Goal: Transaction & Acquisition: Purchase product/service

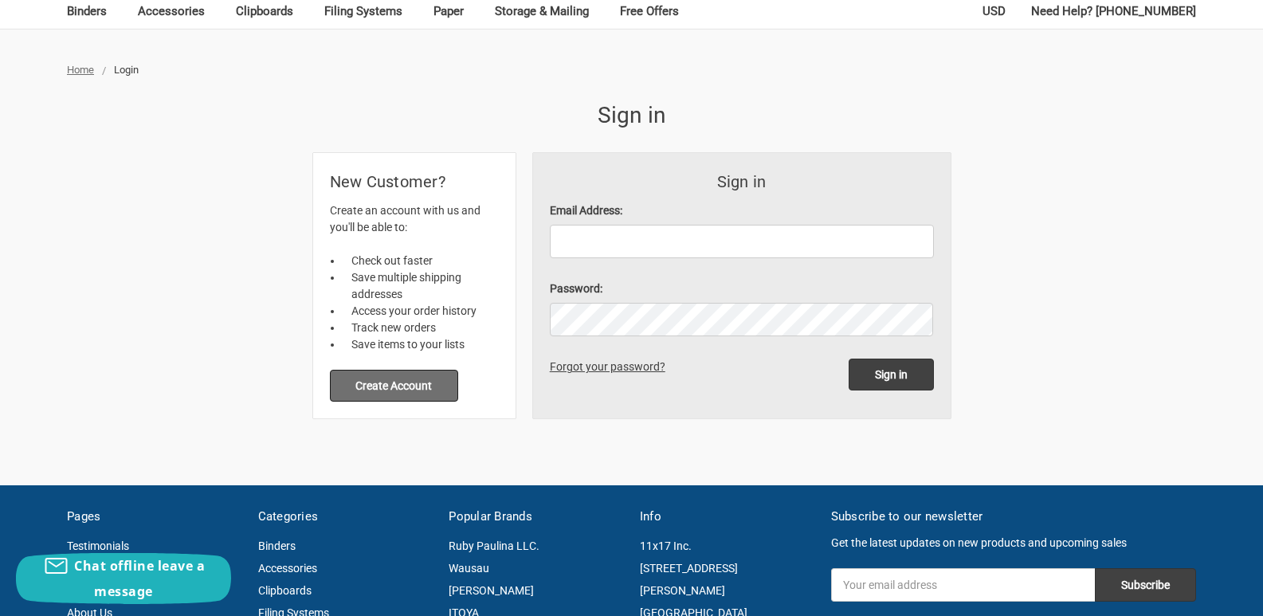
click at [415, 385] on button "Create Account" at bounding box center [394, 386] width 129 height 32
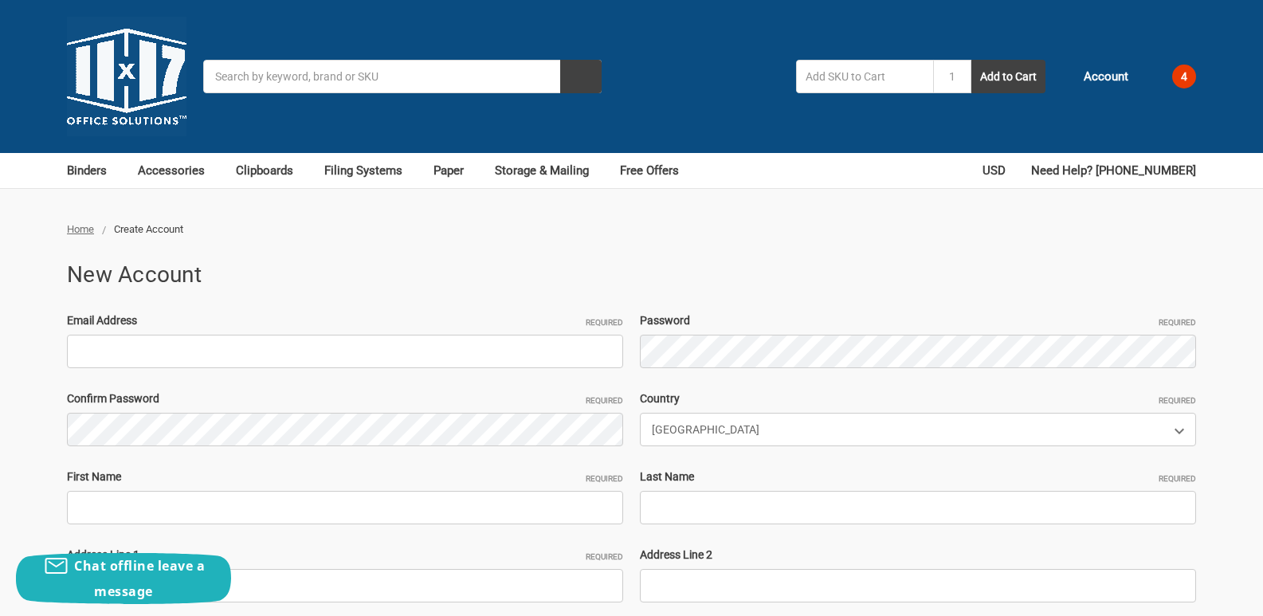
click at [232, 350] on input "Email Address Required" at bounding box center [345, 351] width 556 height 33
click at [198, 354] on input "Email Address Required" at bounding box center [345, 351] width 556 height 33
paste input "[EMAIL_ADDRESS][DOMAIN_NAME]"
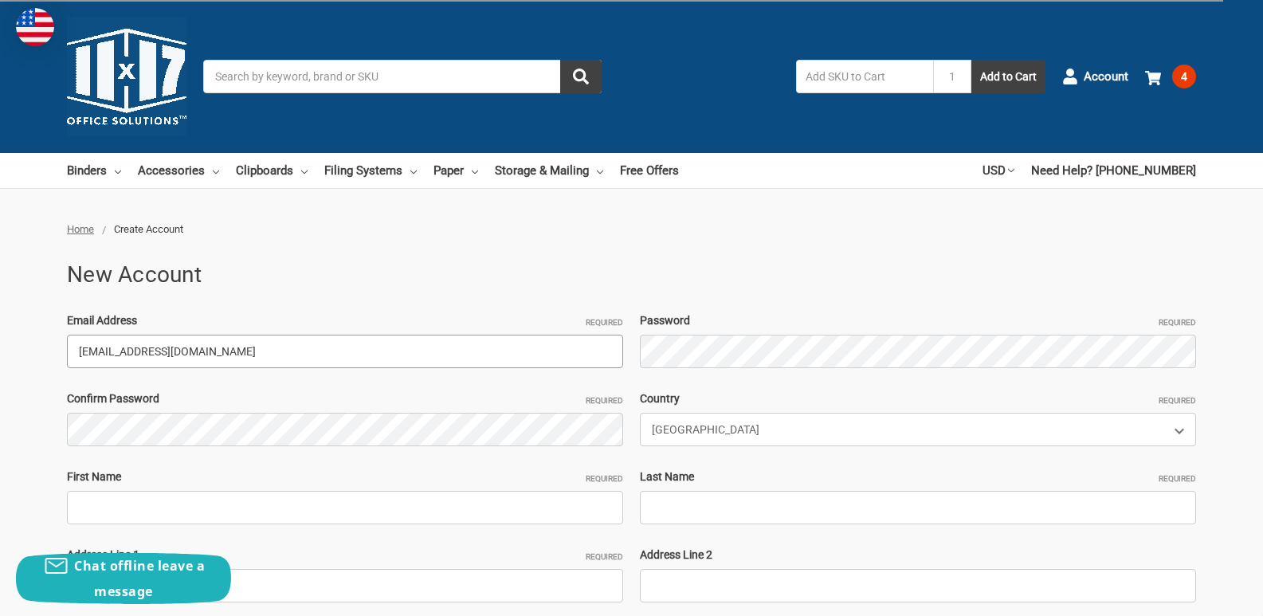
type input "[EMAIL_ADDRESS][DOMAIN_NAME]"
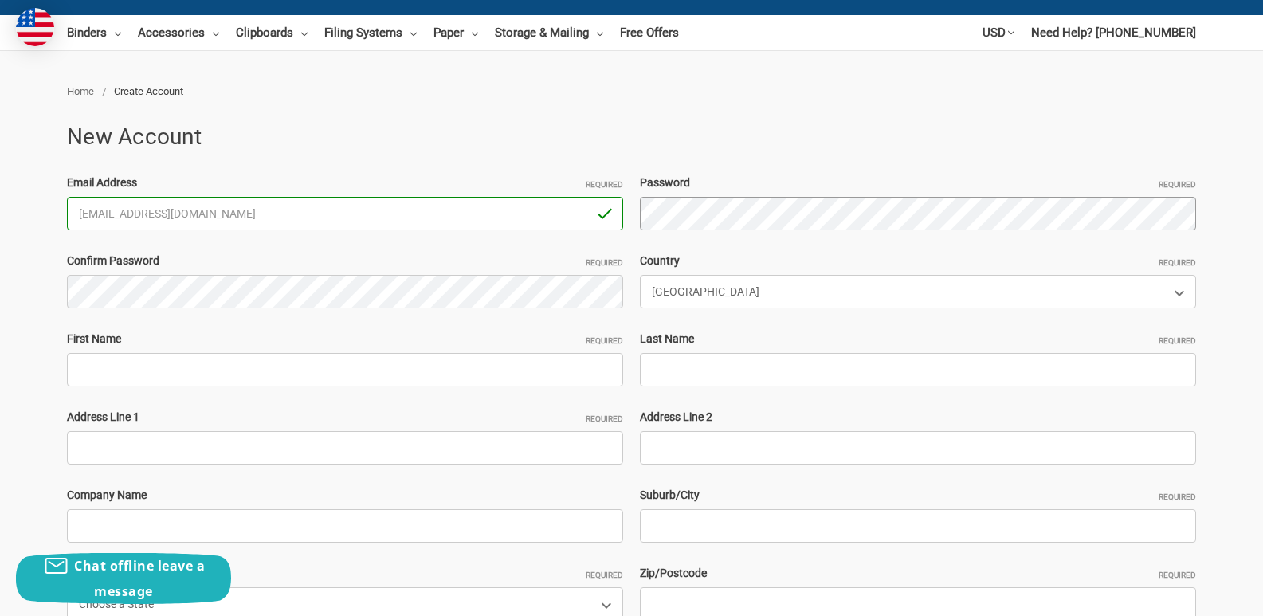
scroll to position [159, 0]
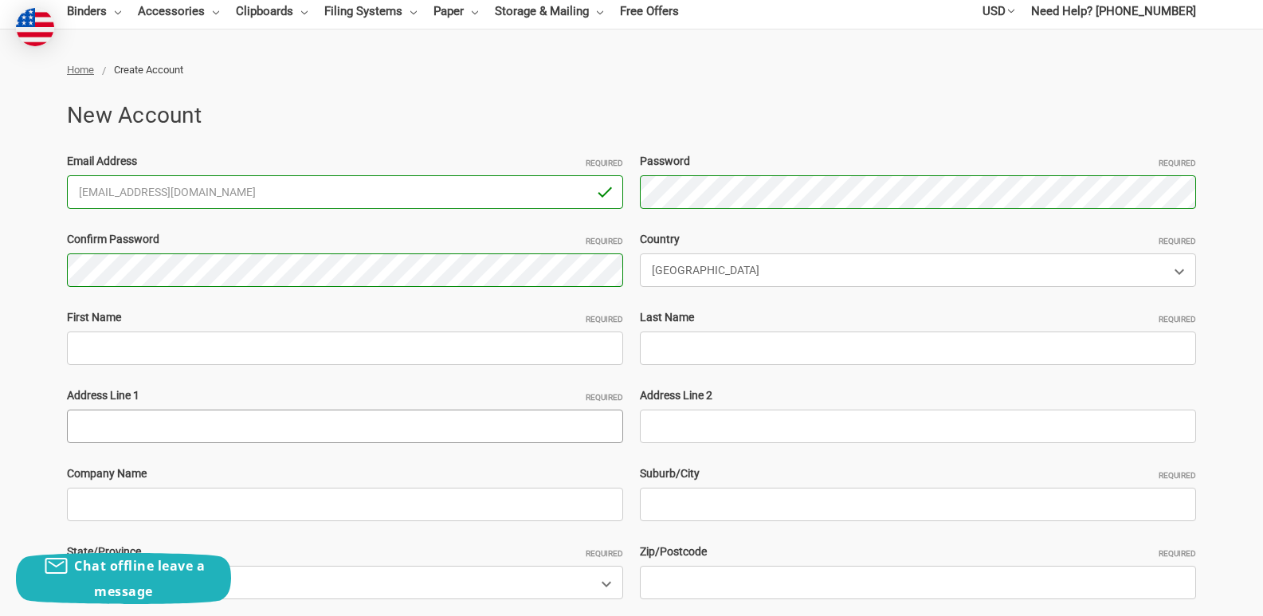
click at [142, 436] on input "Address Line 1 Required" at bounding box center [345, 425] width 556 height 33
paste input "62 Wisconsin Ave Congers, NY 10920"
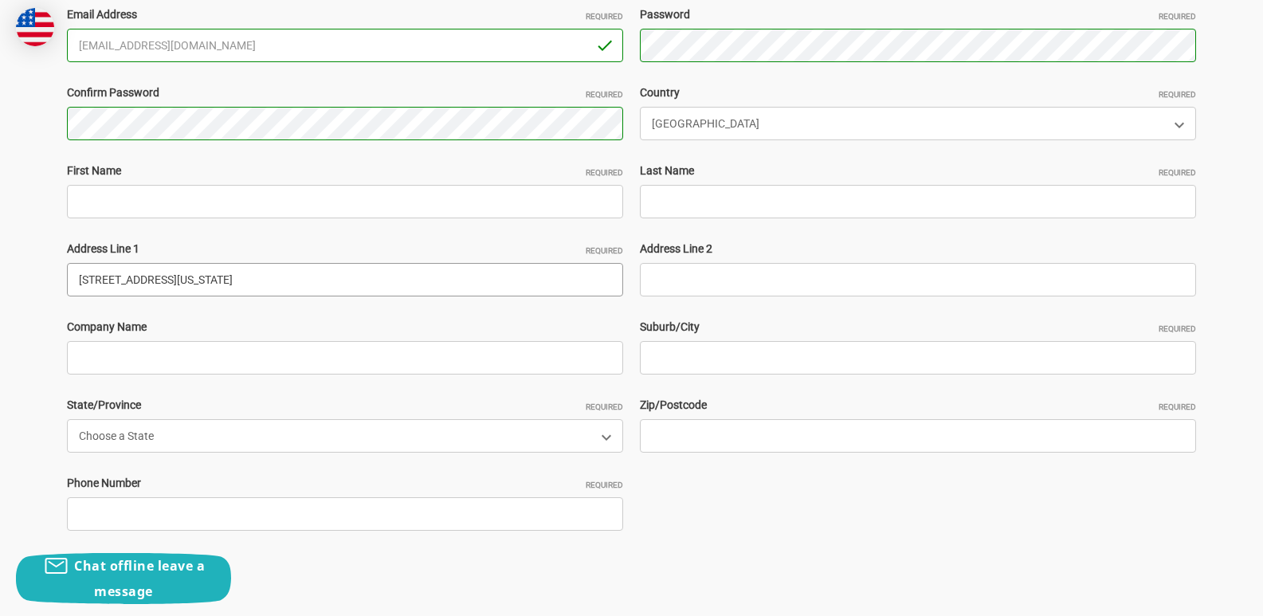
scroll to position [319, 0]
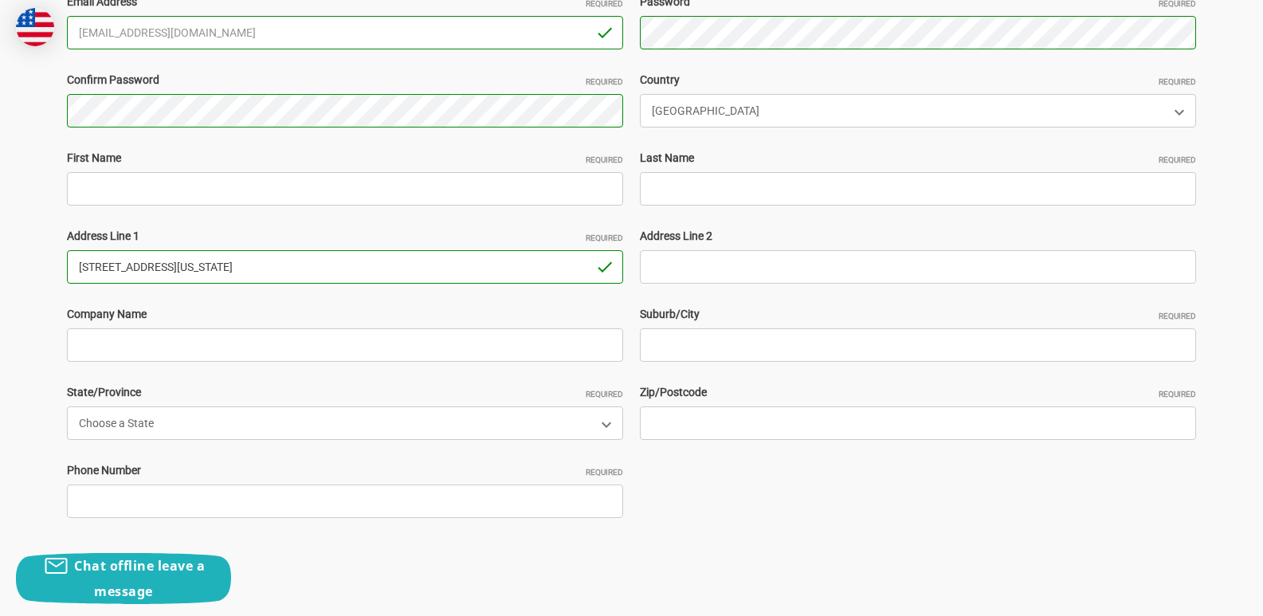
drag, startPoint x: 271, startPoint y: 270, endPoint x: 233, endPoint y: 262, distance: 38.3
click at [233, 262] on input "62 Wisconsin Ave Congers, NY 10920" at bounding box center [345, 266] width 556 height 33
type input "62 Wisconsin Ave Congers, NY"
click at [689, 414] on input "Zip/Postcode Required" at bounding box center [918, 422] width 556 height 33
paste input "10920"
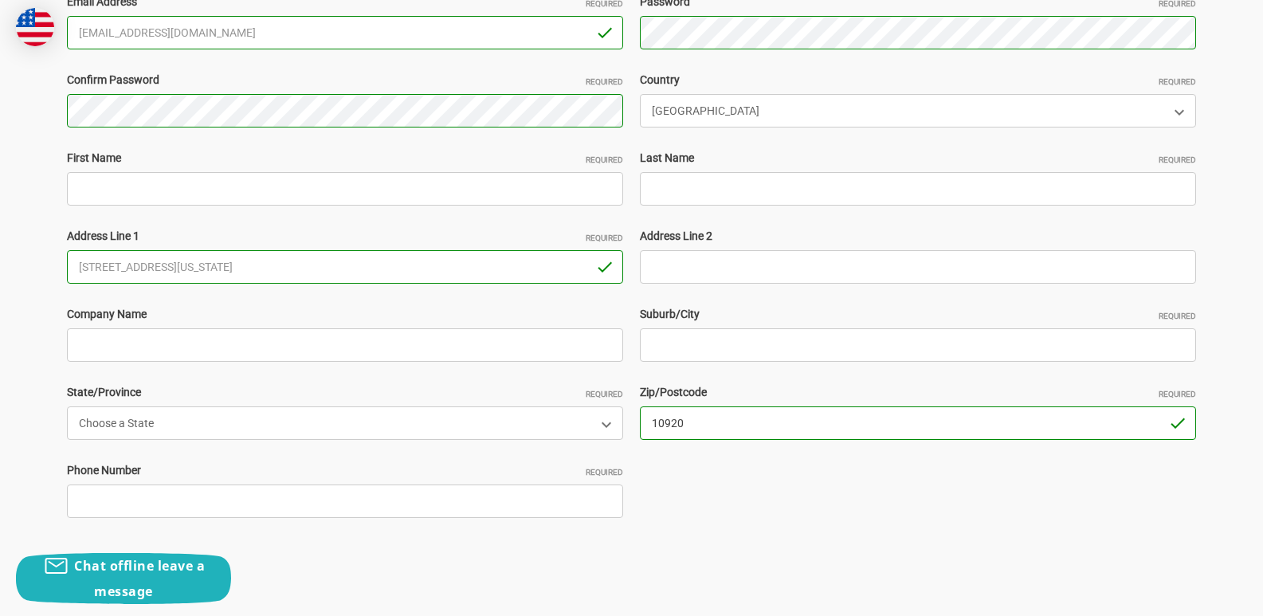
type input "10920"
drag, startPoint x: 210, startPoint y: 265, endPoint x: 170, endPoint y: 260, distance: 40.1
click at [171, 260] on input "62 Wisconsin Ave Congers, NY" at bounding box center [345, 266] width 556 height 33
type input "62 Wisconsin Ave , NY"
click at [660, 355] on input "Suburb/City Required" at bounding box center [918, 344] width 556 height 33
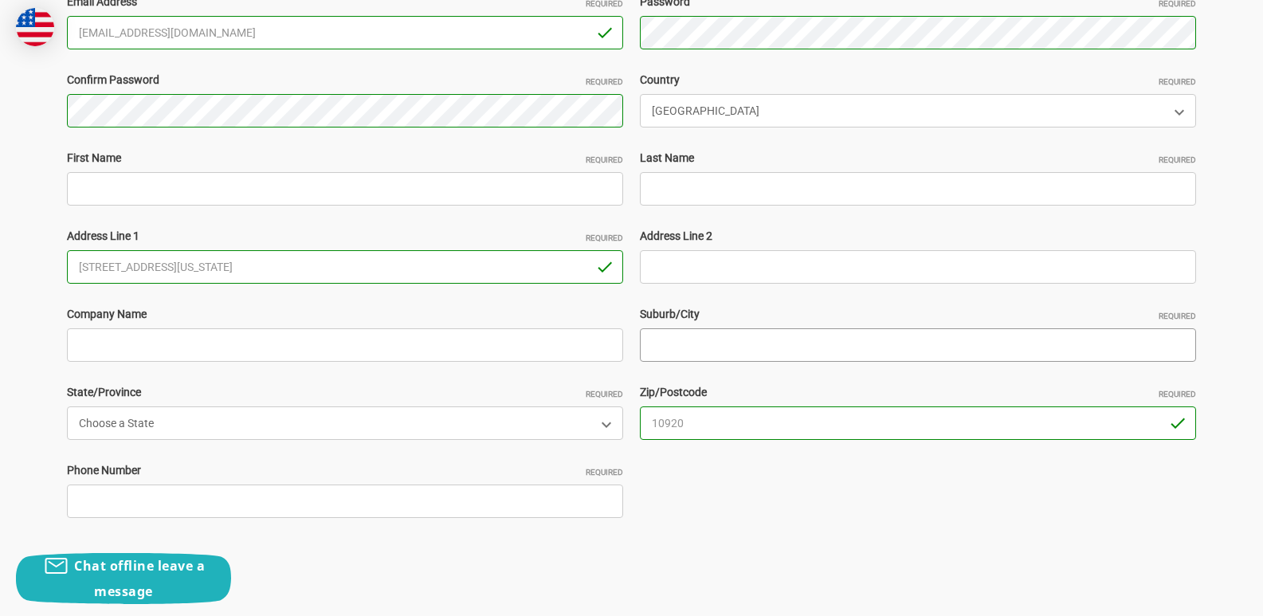
paste input "Congers"
type input "Congers"
click at [143, 428] on select "Choose a State Alabama Alaska American Samoa Arizona Arkansas Armed Forces Afri…" at bounding box center [345, 422] width 556 height 33
select select "New York"
click at [67, 406] on select "Choose a State Alabama Alaska American Samoa Arizona Arkansas Armed Forces Afri…" at bounding box center [345, 422] width 556 height 33
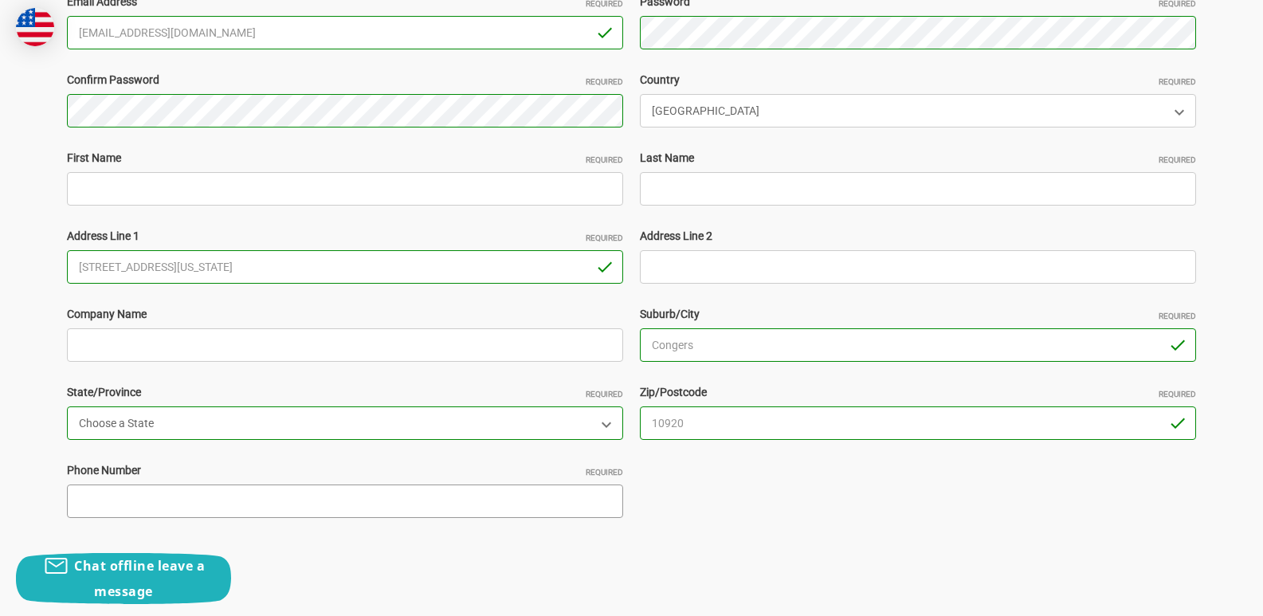
click at [127, 489] on input "Phone Number Required" at bounding box center [345, 500] width 556 height 33
type input "2253698574"
drag, startPoint x: 216, startPoint y: 276, endPoint x: 170, endPoint y: 263, distance: 47.4
click at [170, 263] on input "62 Wisconsin Ave , NY" at bounding box center [345, 266] width 556 height 33
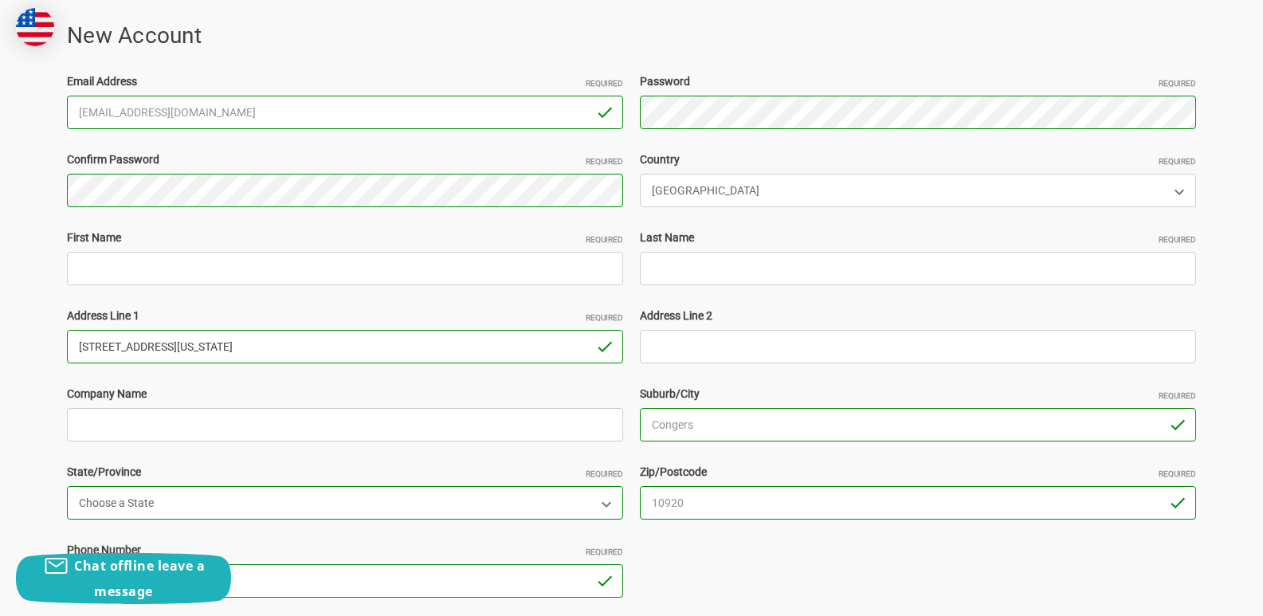
type input "62 Wisconsin Ave ,"
click at [674, 284] on input "Last Name Required" at bounding box center [918, 268] width 556 height 33
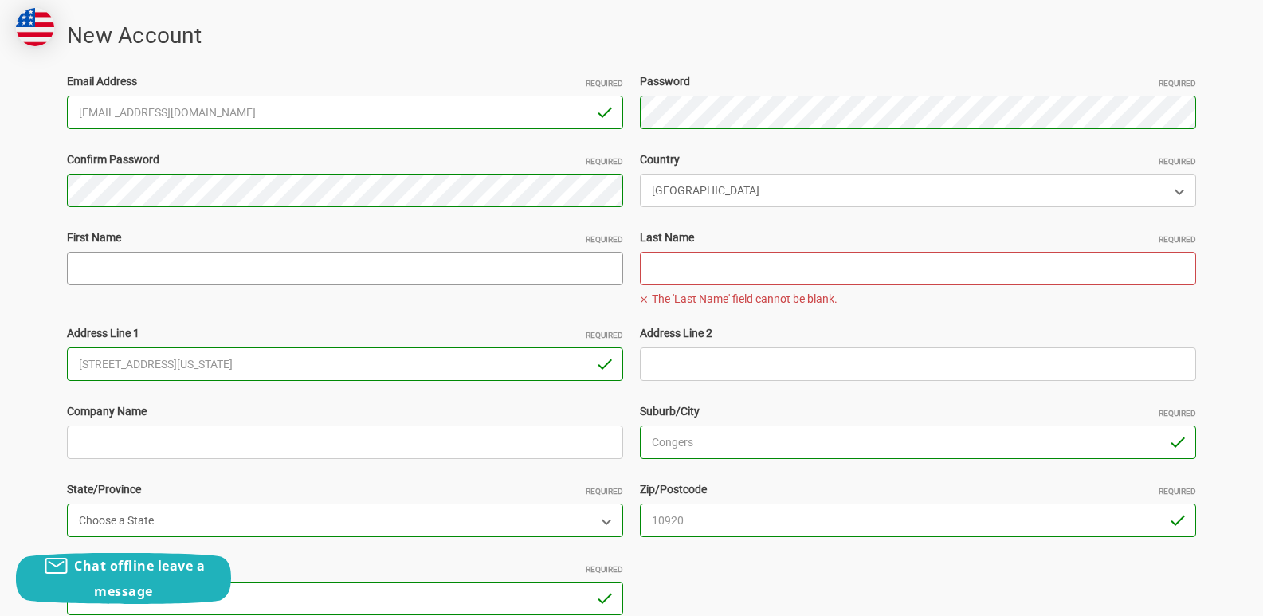
click at [145, 282] on input "First Name Required" at bounding box center [345, 268] width 556 height 33
paste input "DebbieTrips"
drag, startPoint x: 166, startPoint y: 279, endPoint x: 115, endPoint y: 265, distance: 53.5
click at [115, 265] on input "DebbieTrips" at bounding box center [345, 268] width 556 height 33
type input "Debbie"
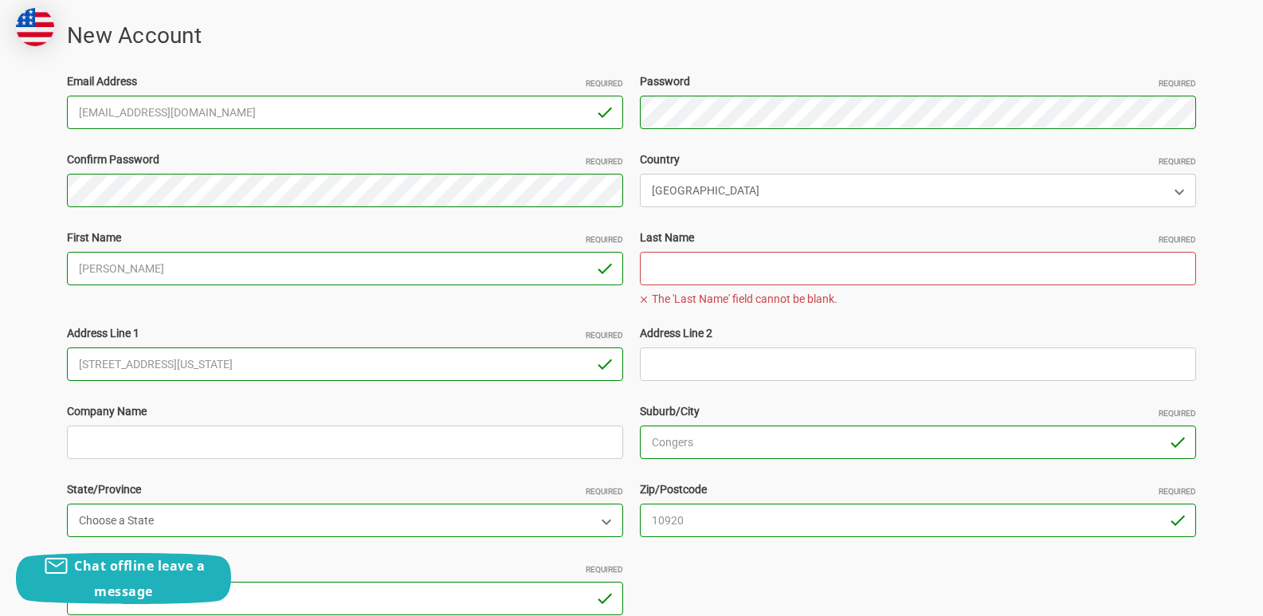
click at [695, 268] on input "Last Name Required" at bounding box center [918, 268] width 556 height 33
paste input "Trips"
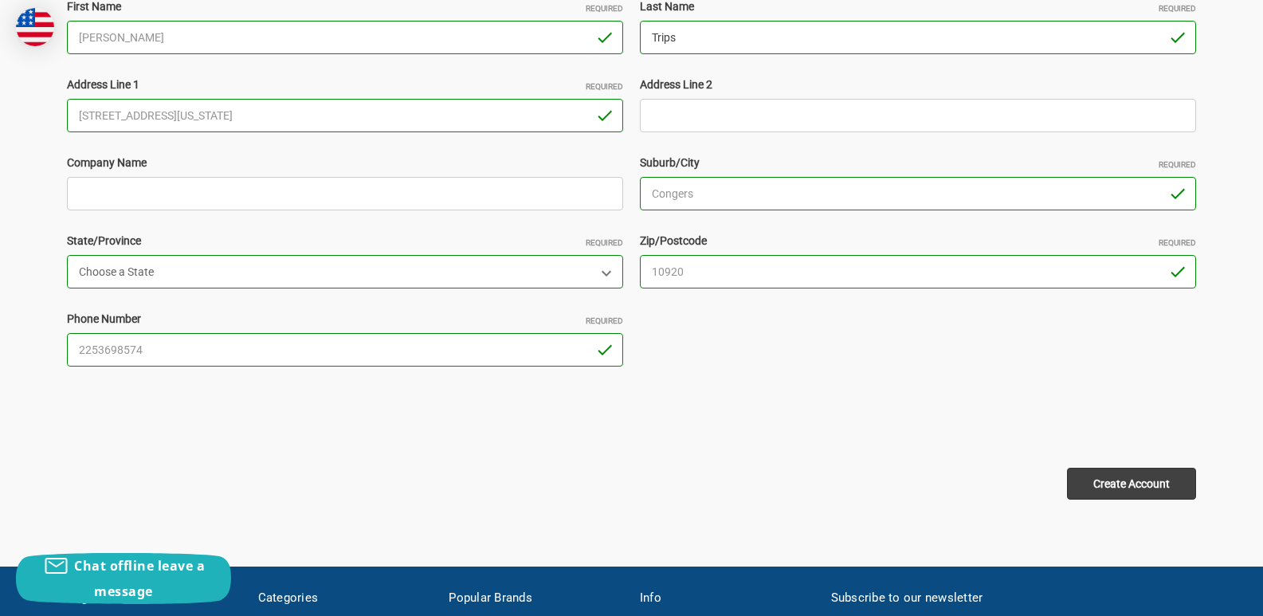
scroll to position [558, 0]
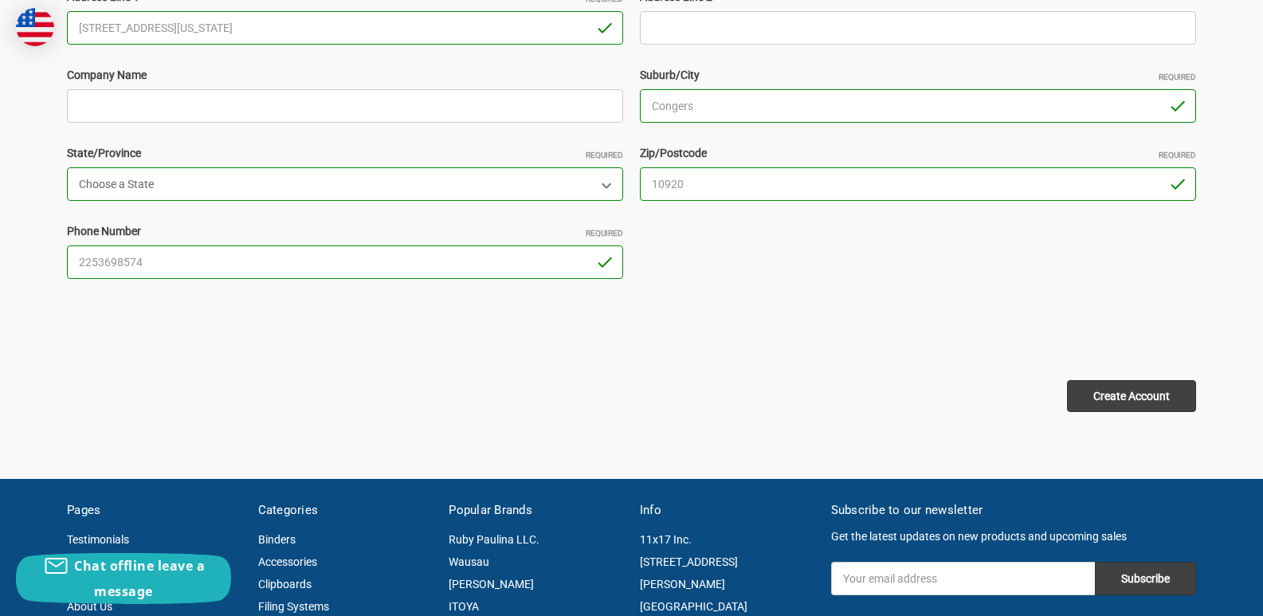
type input "Trips"
click at [1145, 398] on input "Create Account" at bounding box center [1131, 396] width 129 height 32
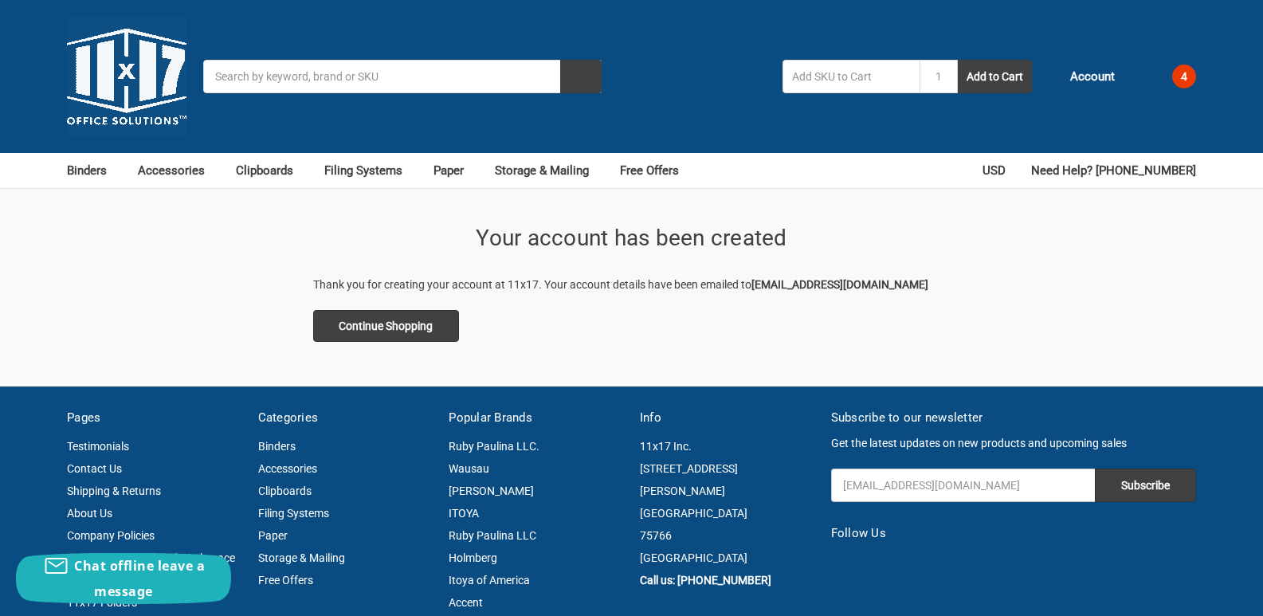
click at [1181, 74] on span "4" at bounding box center [1184, 77] width 24 height 24
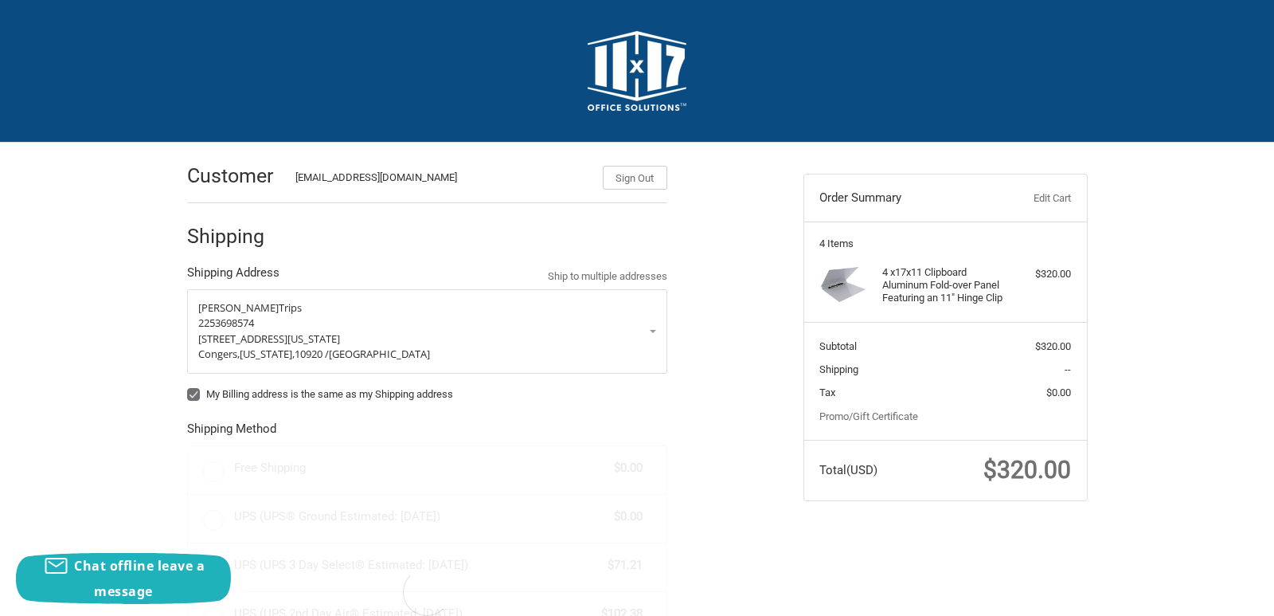
radio input "true"
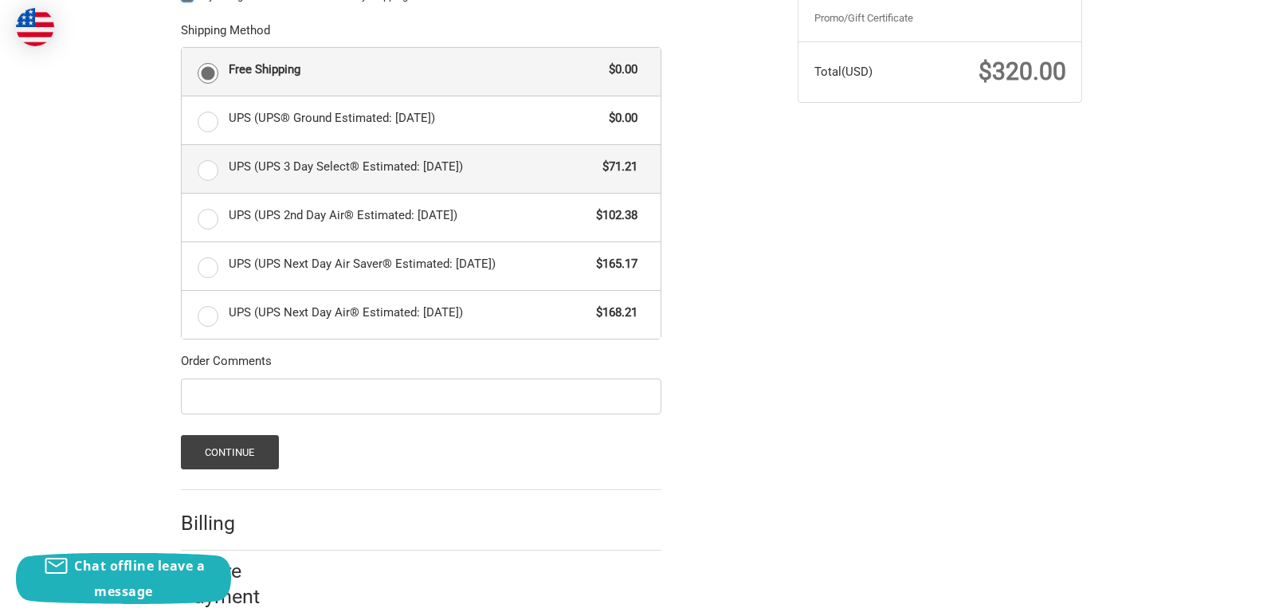
scroll to position [424, 0]
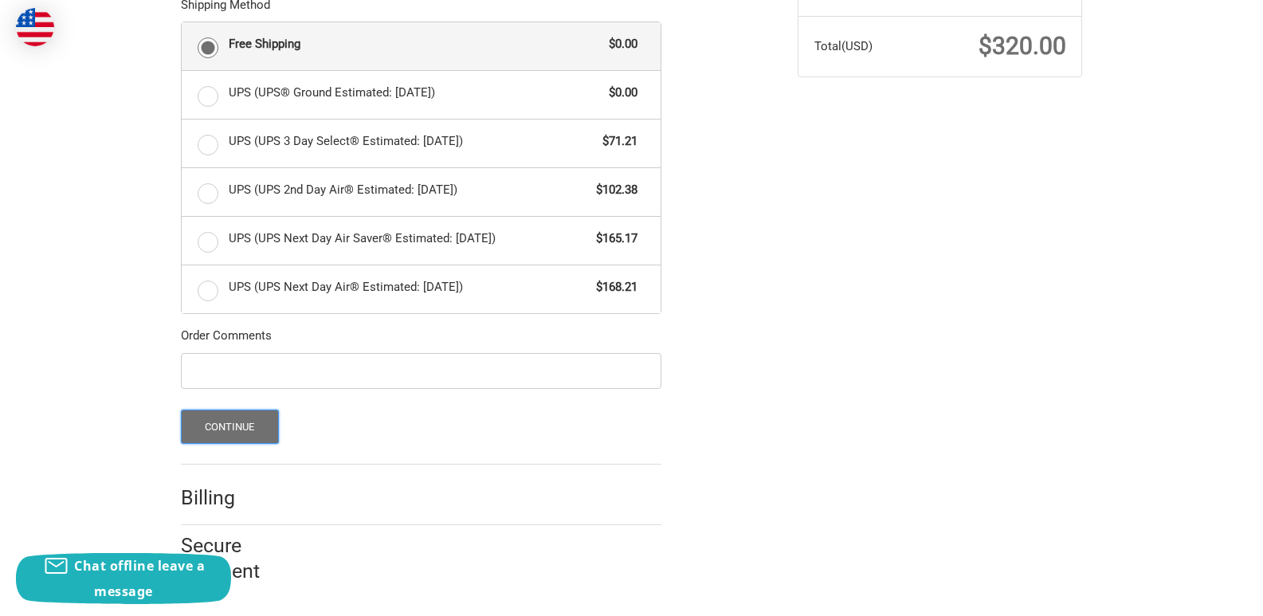
click at [253, 422] on button "Continue" at bounding box center [230, 426] width 98 height 34
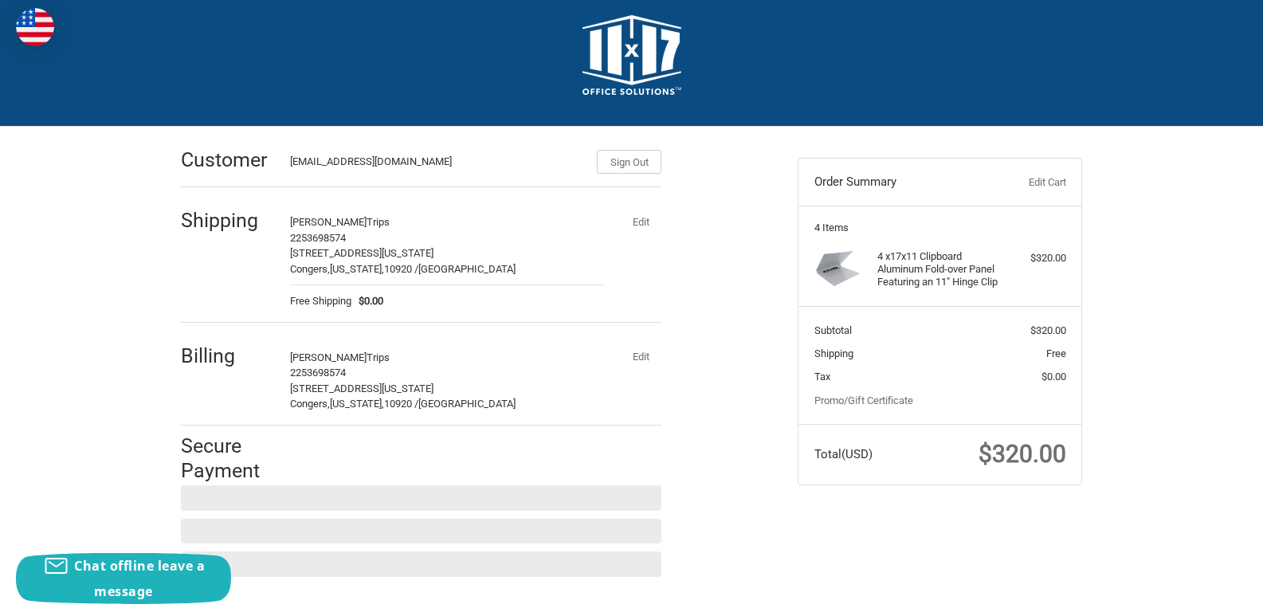
scroll to position [0, 0]
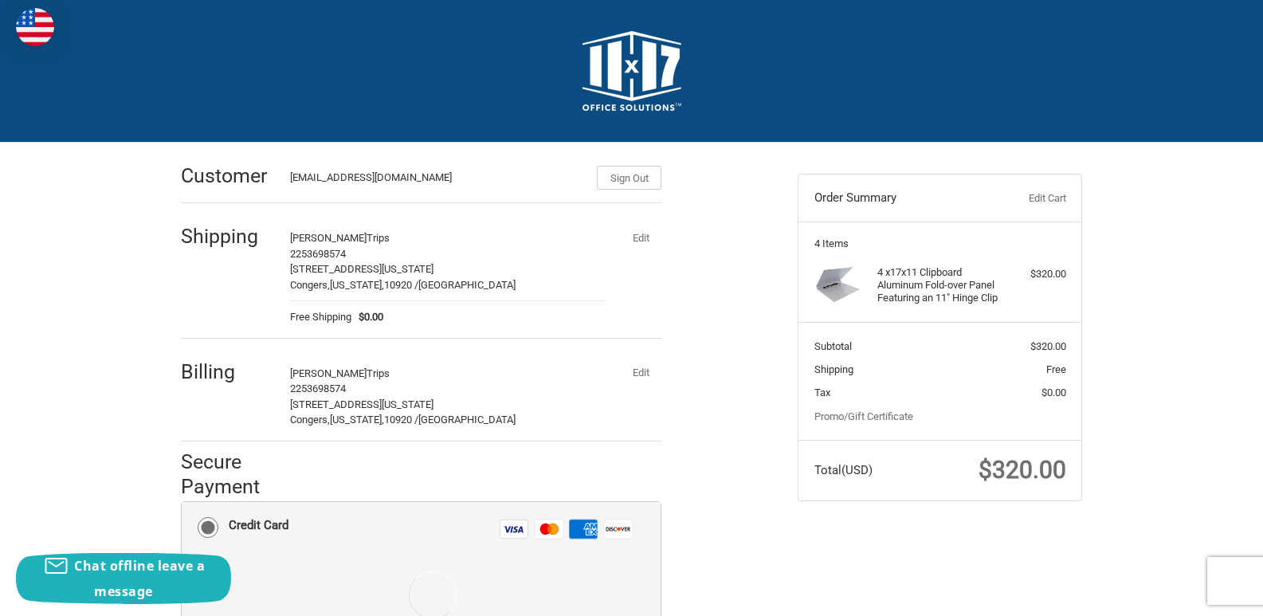
click at [643, 370] on button "Edit" at bounding box center [640, 373] width 41 height 22
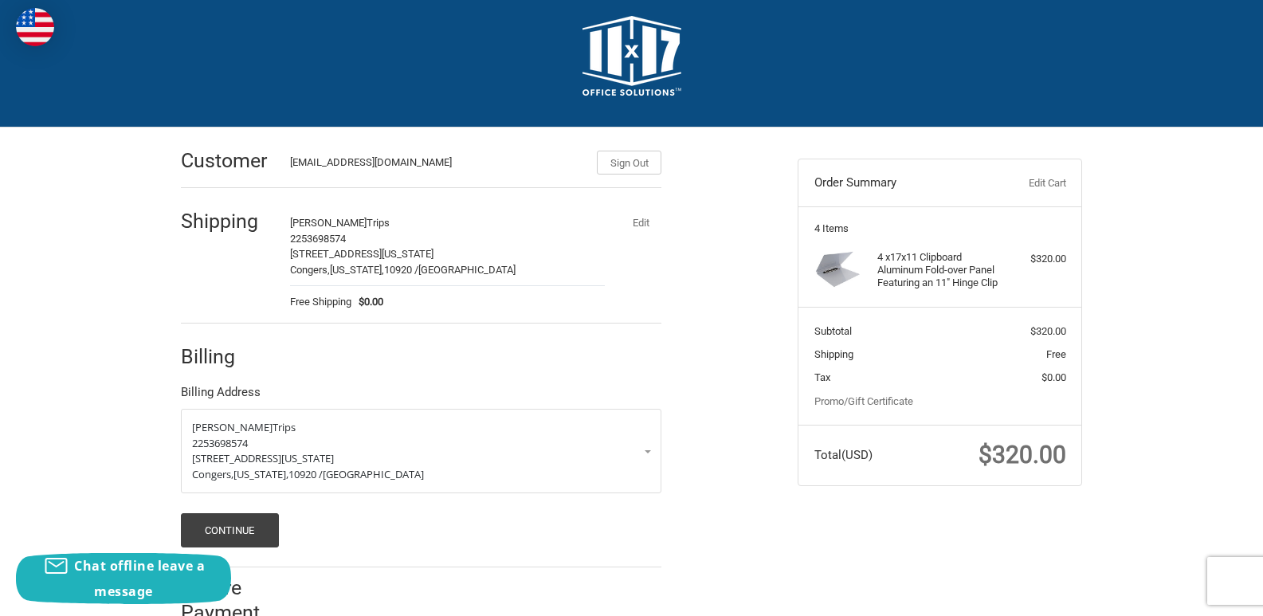
scroll to position [57, 0]
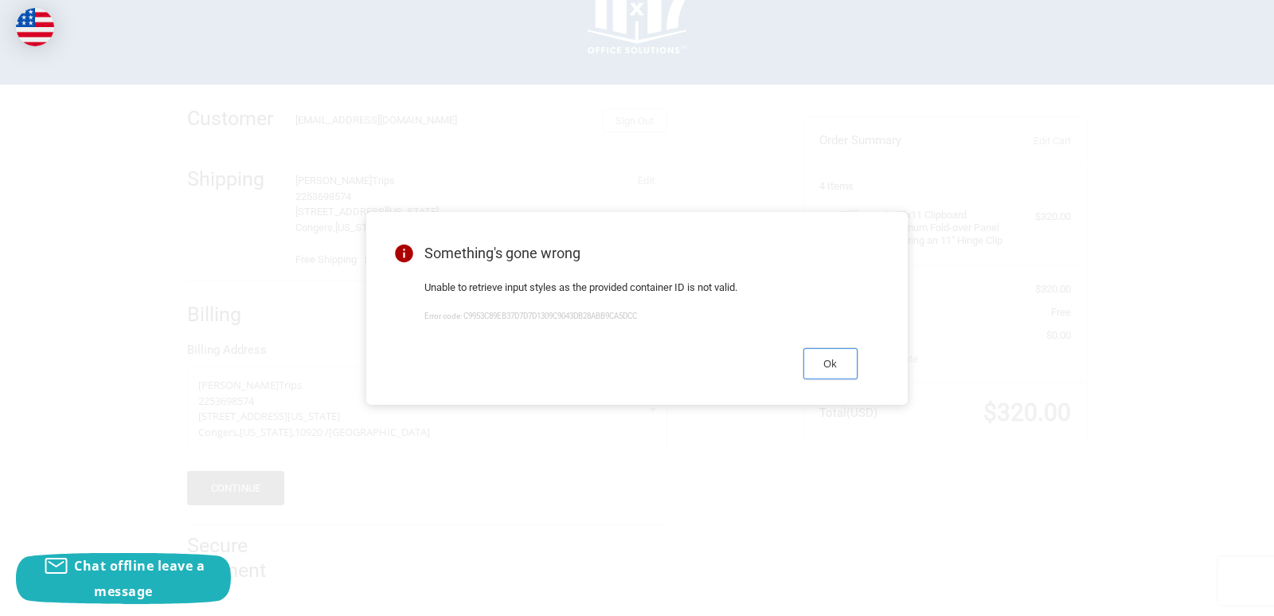
click at [836, 364] on button "Ok" at bounding box center [831, 363] width 54 height 31
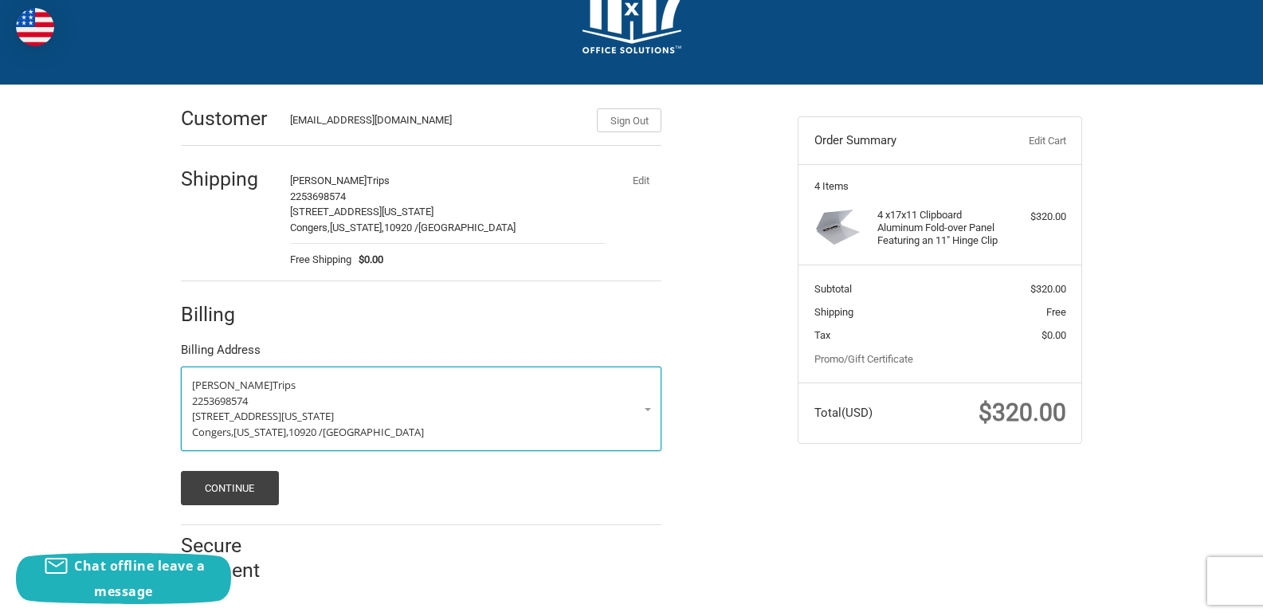
click at [642, 409] on p "62 Wisconsin Ave ," at bounding box center [421, 417] width 458 height 16
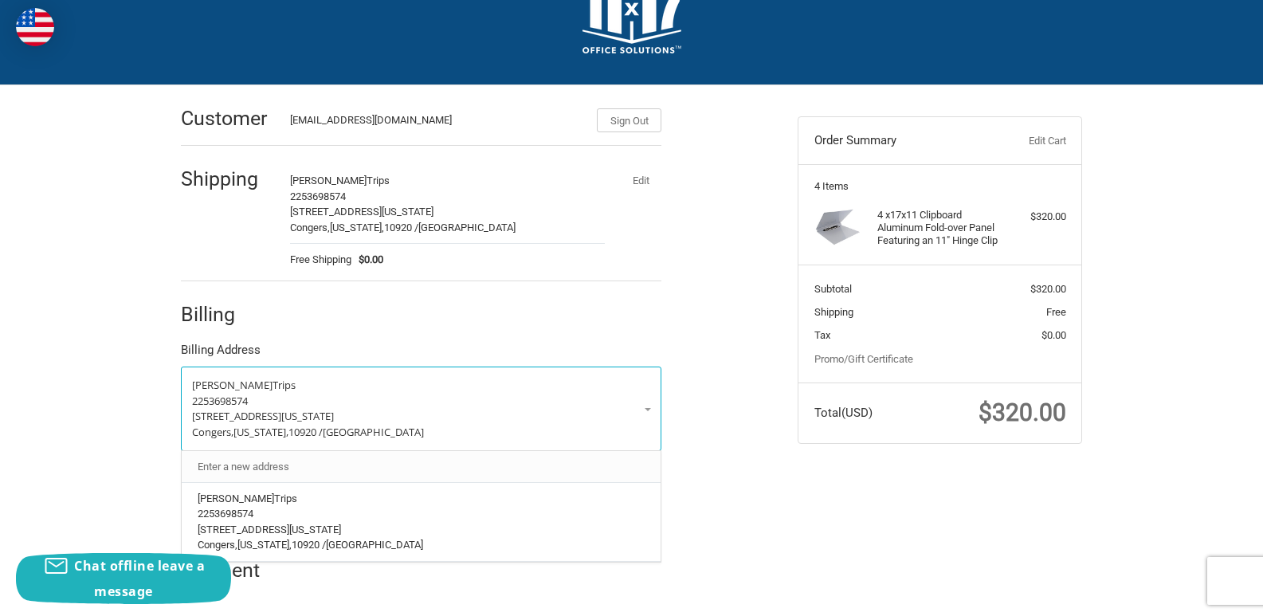
click at [327, 472] on link "Enter a new address" at bounding box center [422, 466] width 464 height 31
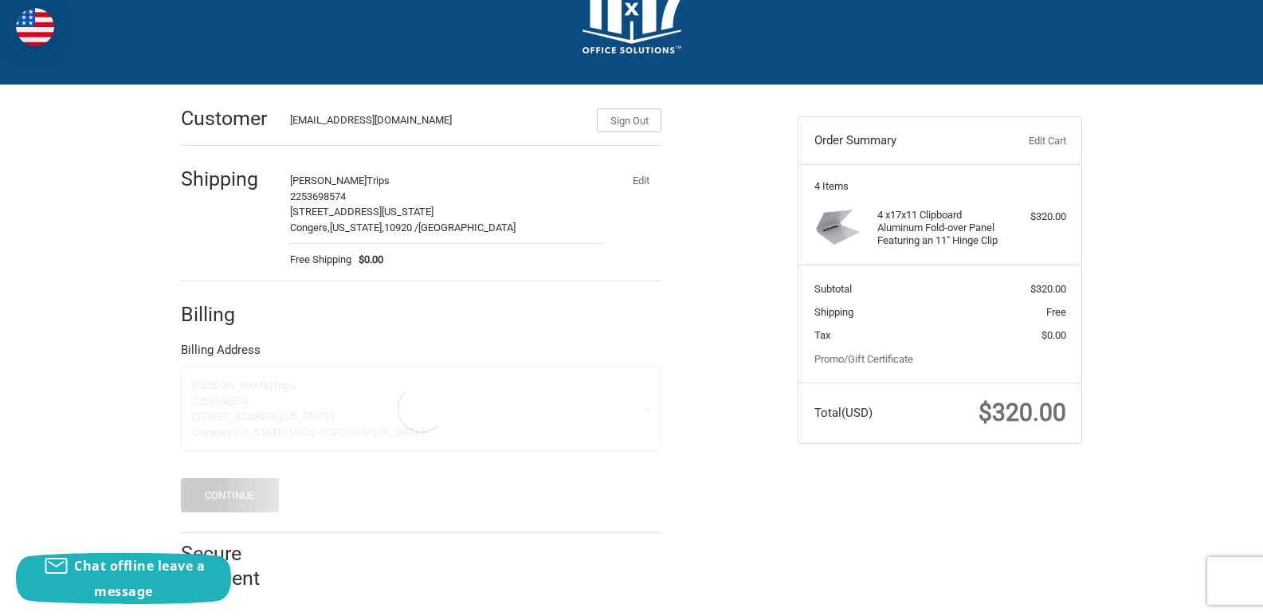
select select "US"
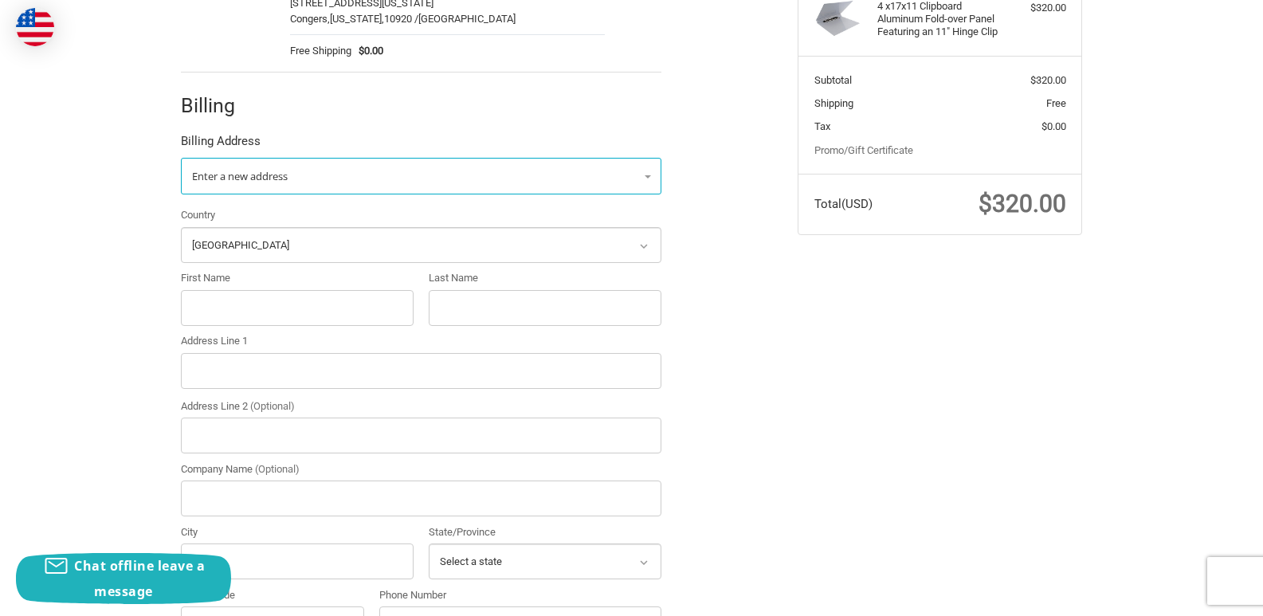
scroll to position [376, 0]
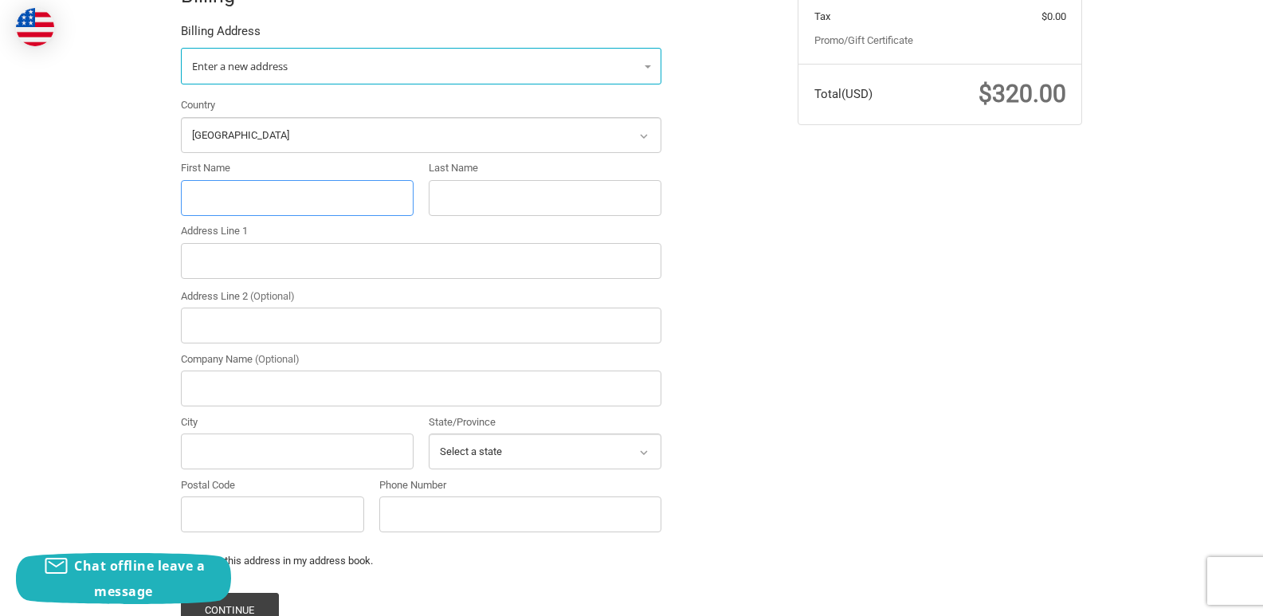
click at [266, 200] on input "First Name" at bounding box center [297, 198] width 233 height 36
click at [268, 190] on input "First Name" at bounding box center [297, 198] width 233 height 36
paste input "Justin Flaugh"
drag, startPoint x: 275, startPoint y: 198, endPoint x: 225, endPoint y: 197, distance: 50.2
click at [225, 197] on input "Justin Flaugh" at bounding box center [297, 198] width 233 height 36
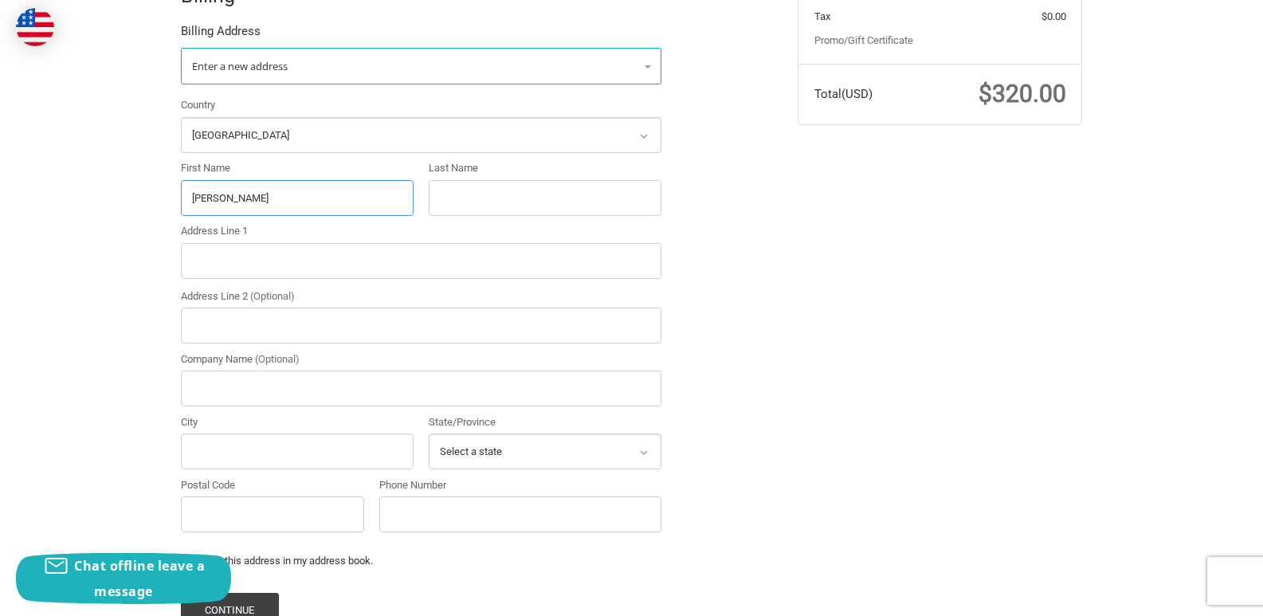
type input "Justin"
click at [464, 202] on input "Last Name" at bounding box center [545, 198] width 233 height 36
paste input "Flaugh"
type input "Flaugh"
click at [253, 274] on input "Address Line 1" at bounding box center [421, 261] width 480 height 36
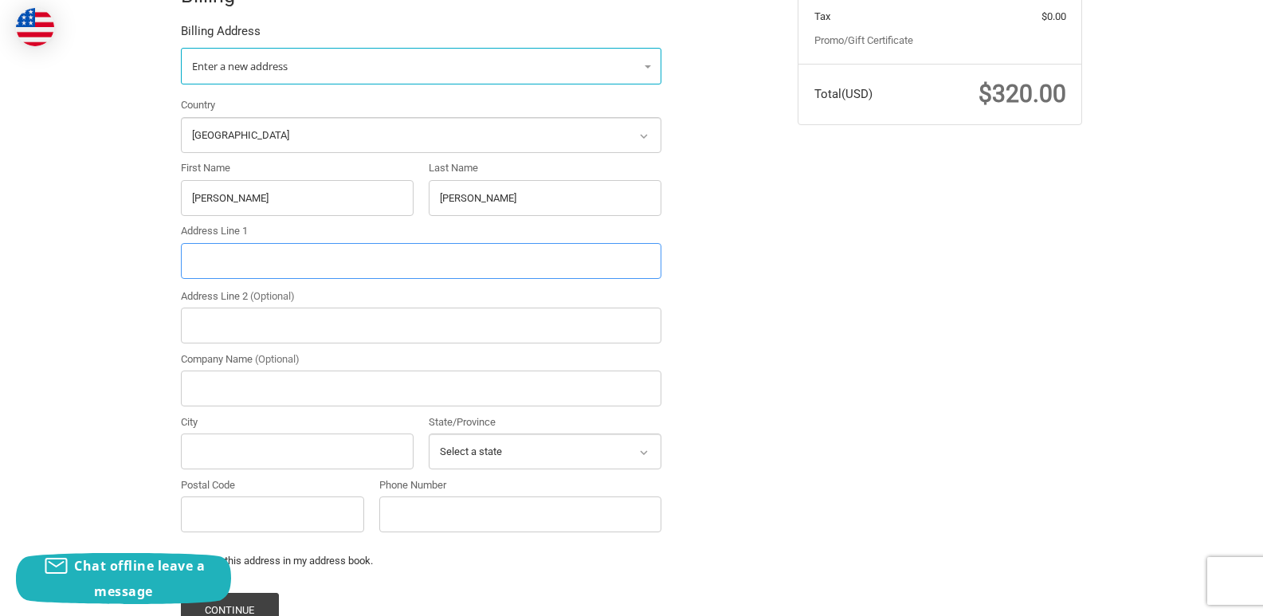
paste input "42 Kipling StSpringfield MA 01118"
drag, startPoint x: 359, startPoint y: 262, endPoint x: 319, endPoint y: 260, distance: 40.7
click at [319, 260] on input "42 Kipling StSpringfield MA 01118" at bounding box center [421, 261] width 480 height 36
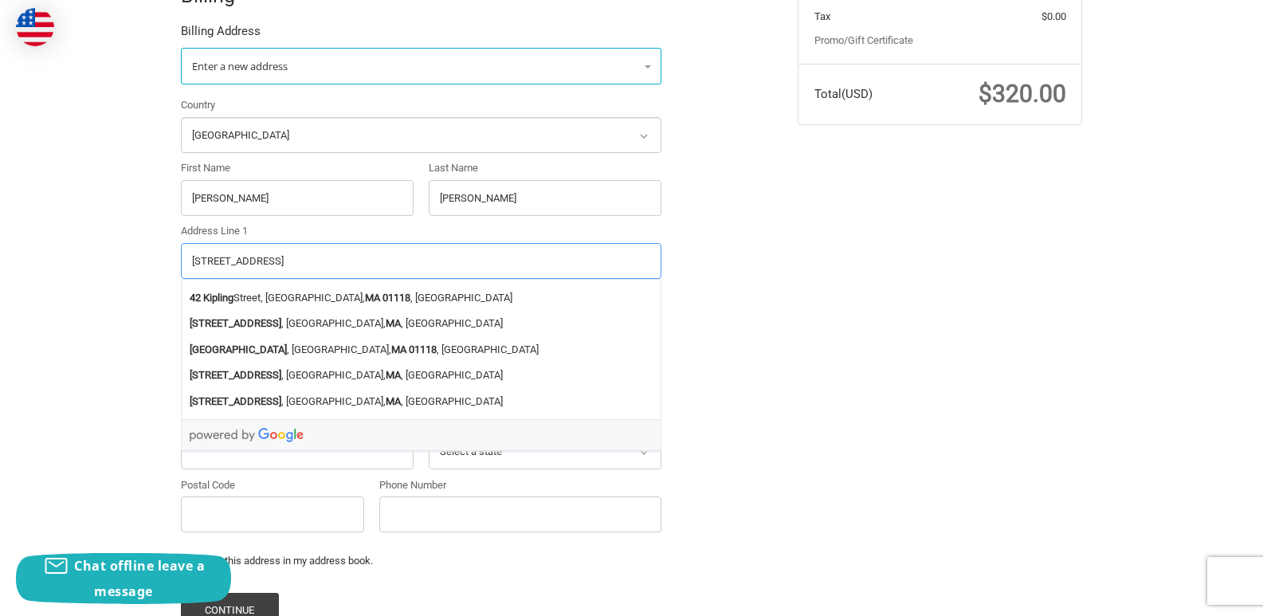
type input "42 Kipling StSpringfield MA"
click at [323, 522] on input "Postal Code" at bounding box center [272, 514] width 183 height 36
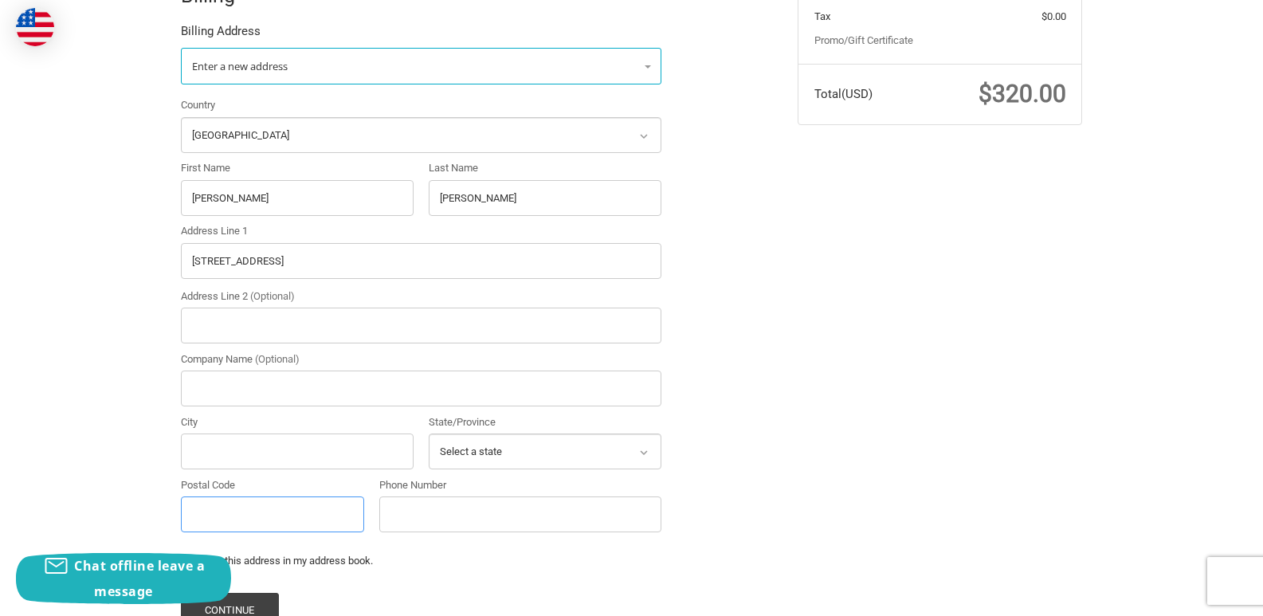
paste input "01118"
type input "01118"
drag, startPoint x: 296, startPoint y: 262, endPoint x: 253, endPoint y: 256, distance: 44.2
click at [253, 256] on input "42 Kipling StSpringfield MA" at bounding box center [421, 261] width 480 height 36
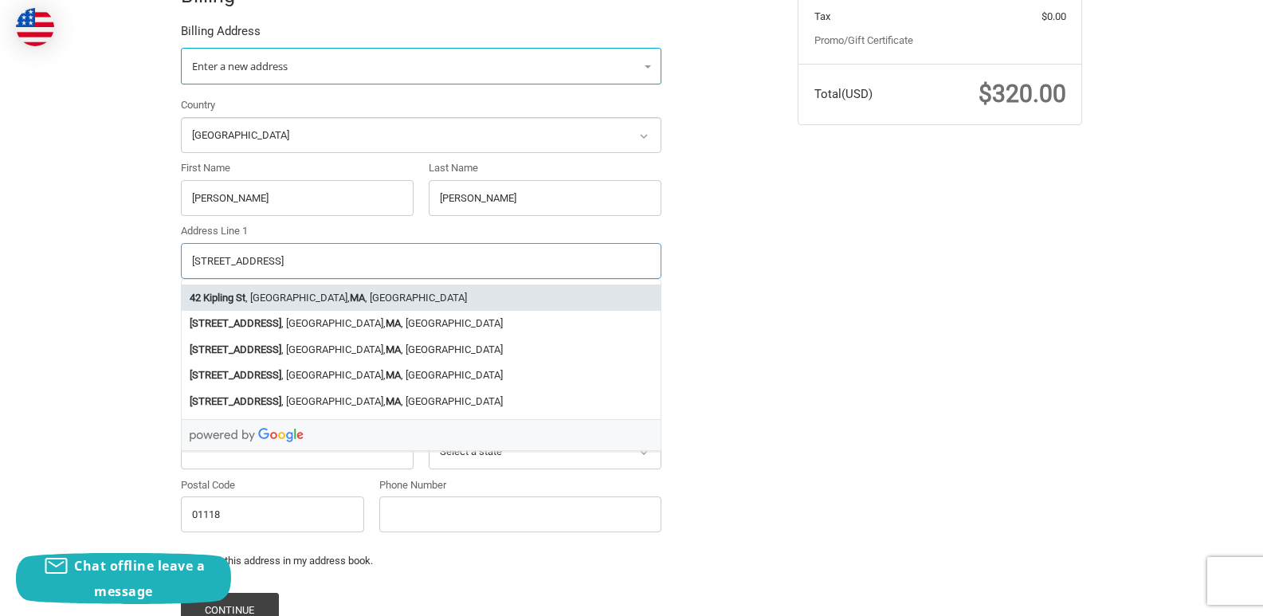
click at [280, 300] on li "42 Kipling St , Springfield, MA , USA" at bounding box center [421, 297] width 479 height 26
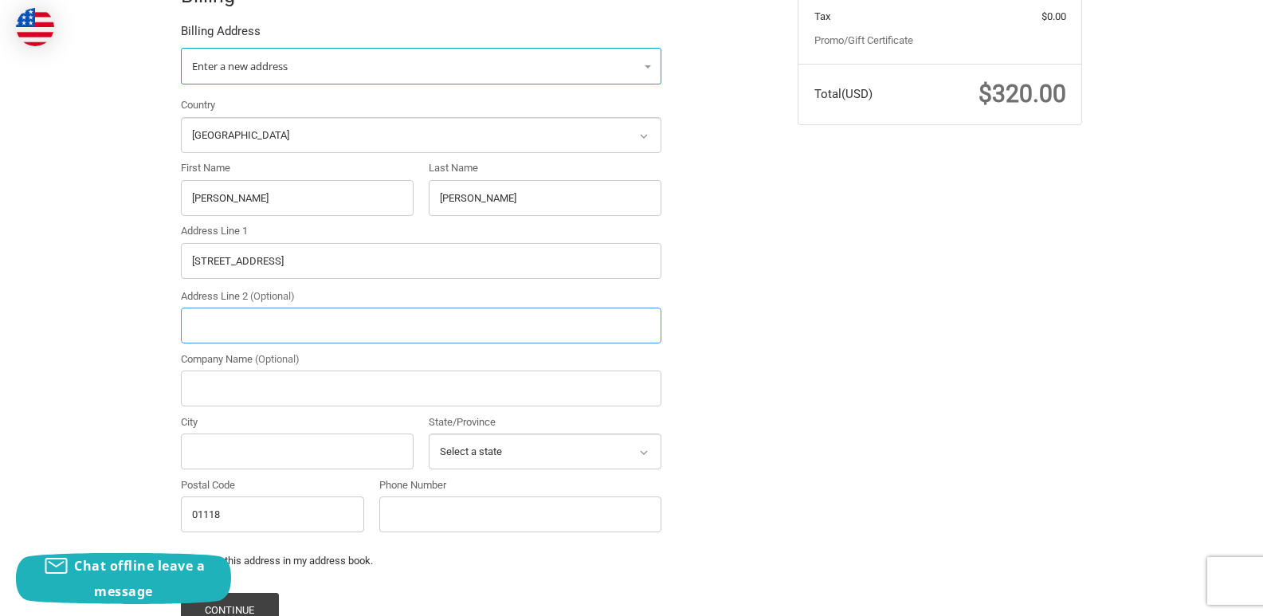
type input "42 Kipling St"
type input "Springfield"
select select "MA"
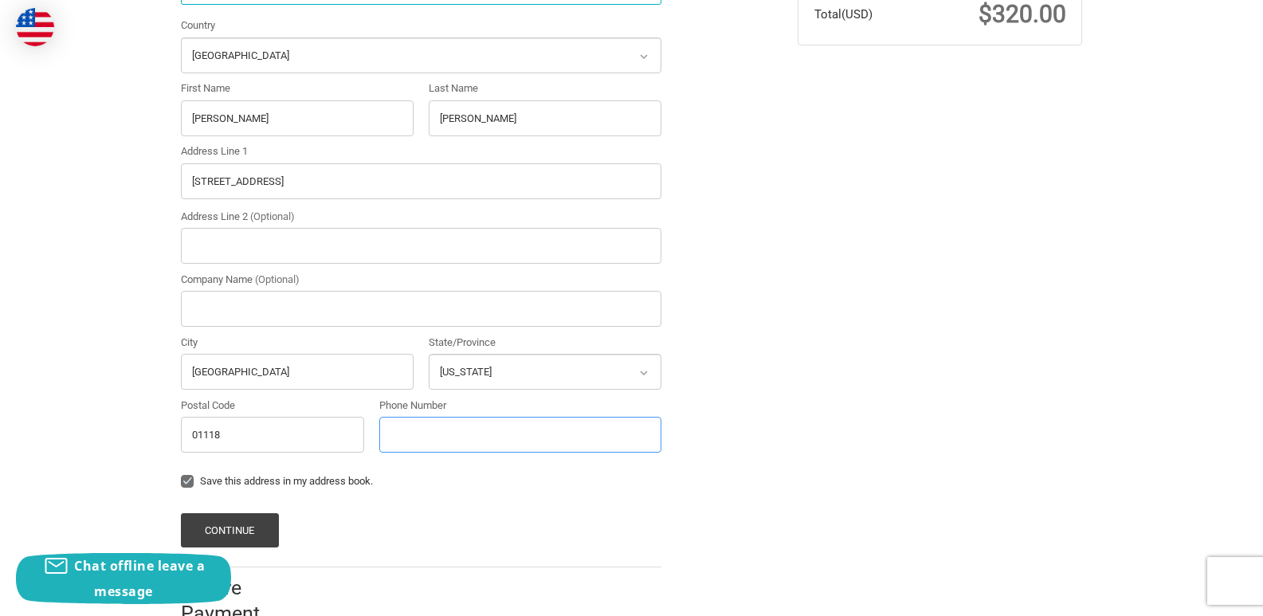
click at [457, 428] on input "Phone Number" at bounding box center [520, 435] width 282 height 36
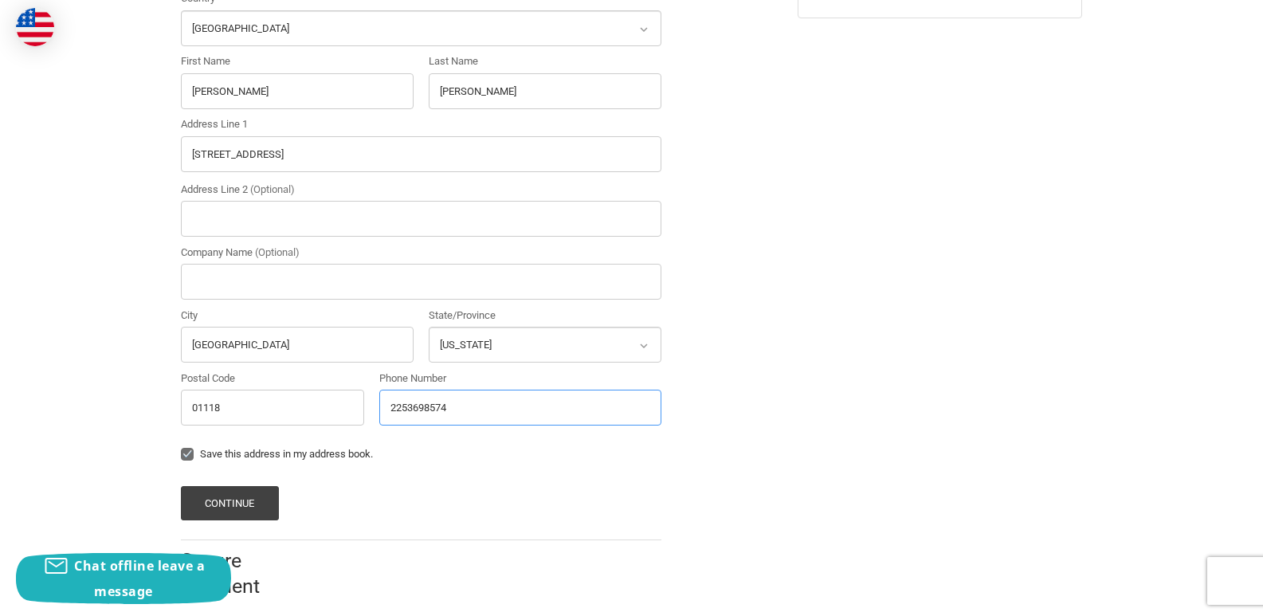
scroll to position [498, 0]
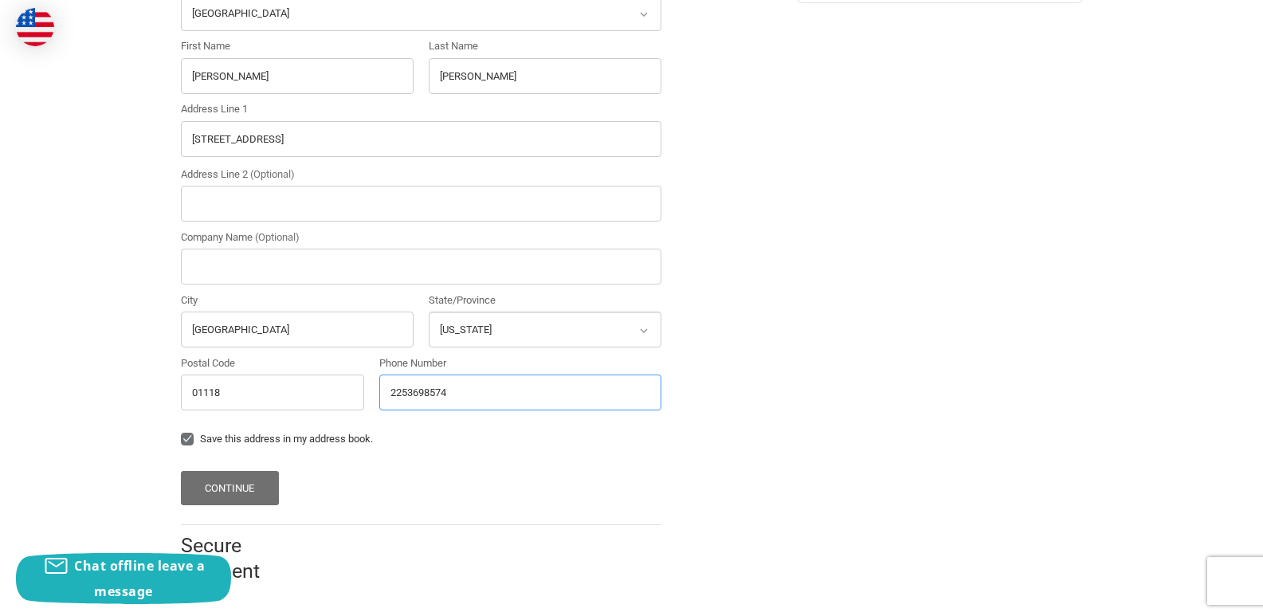
type input "2253698574"
click at [221, 482] on button "Continue" at bounding box center [230, 488] width 98 height 34
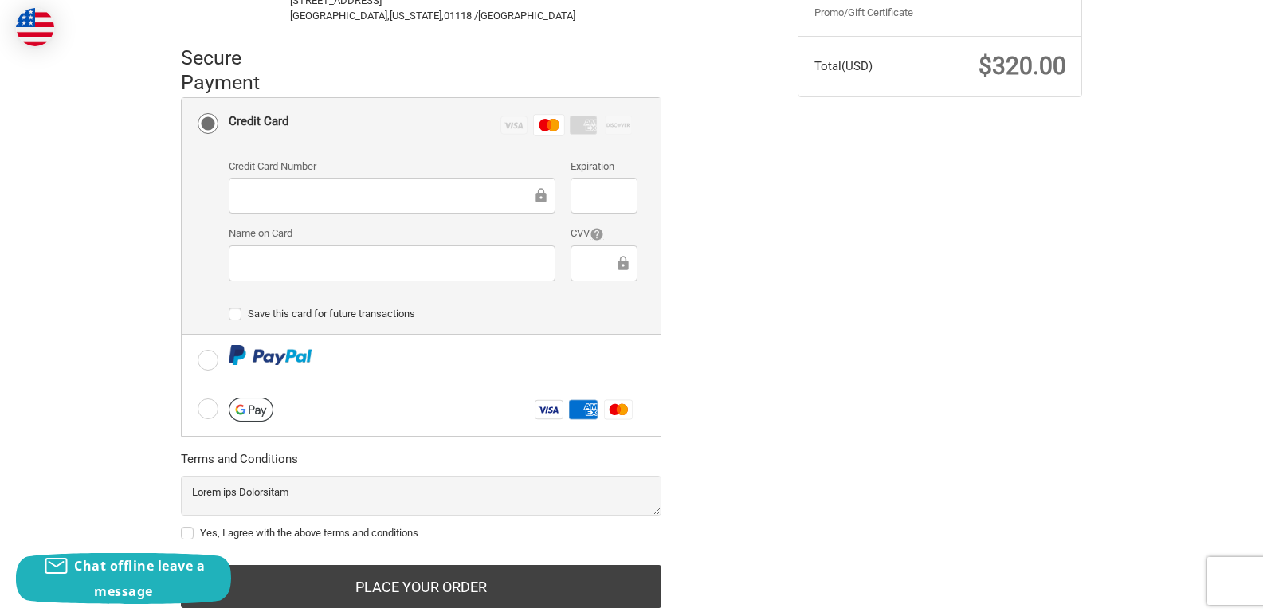
scroll to position [425, 0]
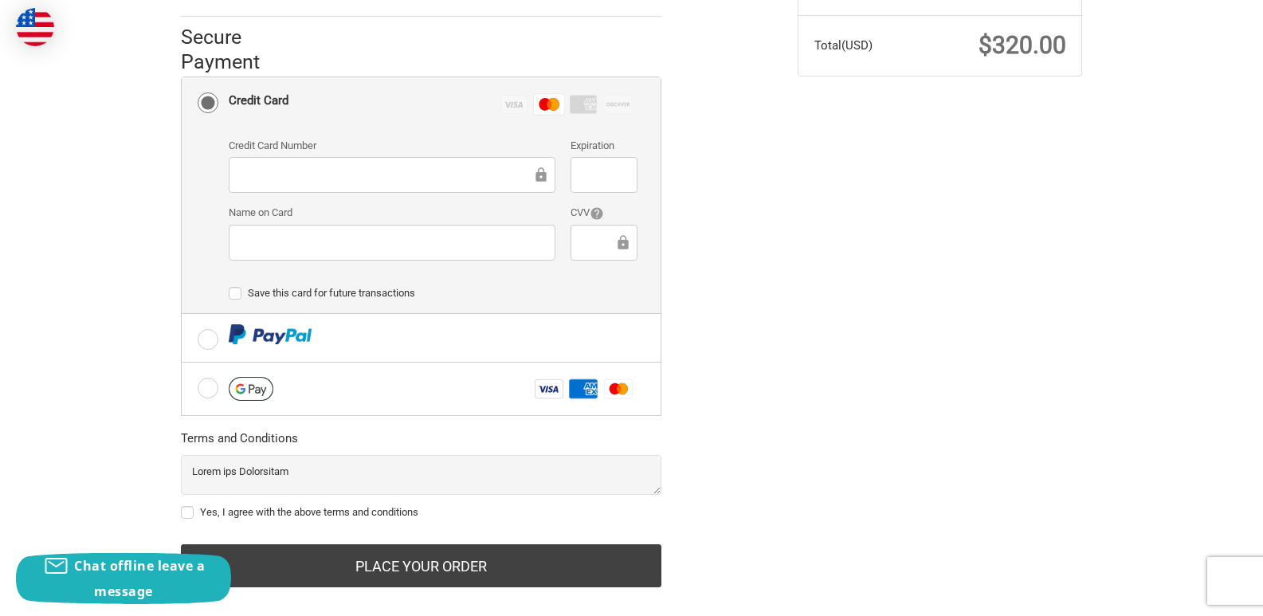
click at [183, 510] on label "Yes, I agree with the above terms and conditions" at bounding box center [421, 512] width 480 height 13
click at [182, 505] on input "Yes, I agree with the above terms and conditions" at bounding box center [181, 504] width 1 height 1
checkbox input "true"
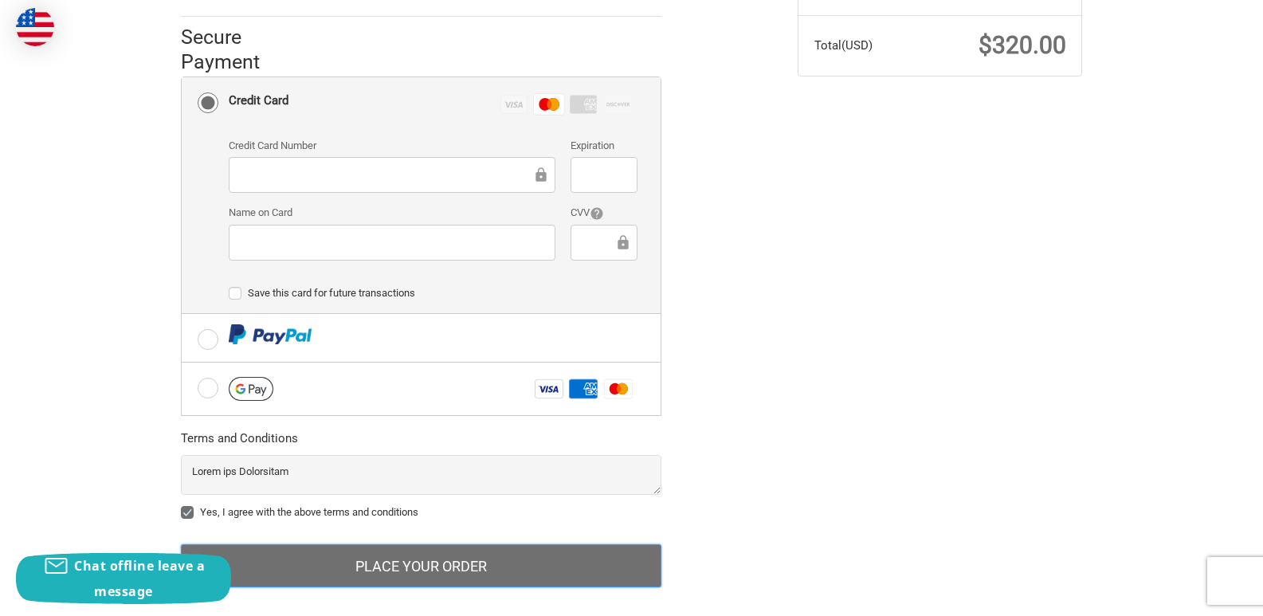
click at [397, 553] on button "Place Your Order" at bounding box center [421, 565] width 480 height 43
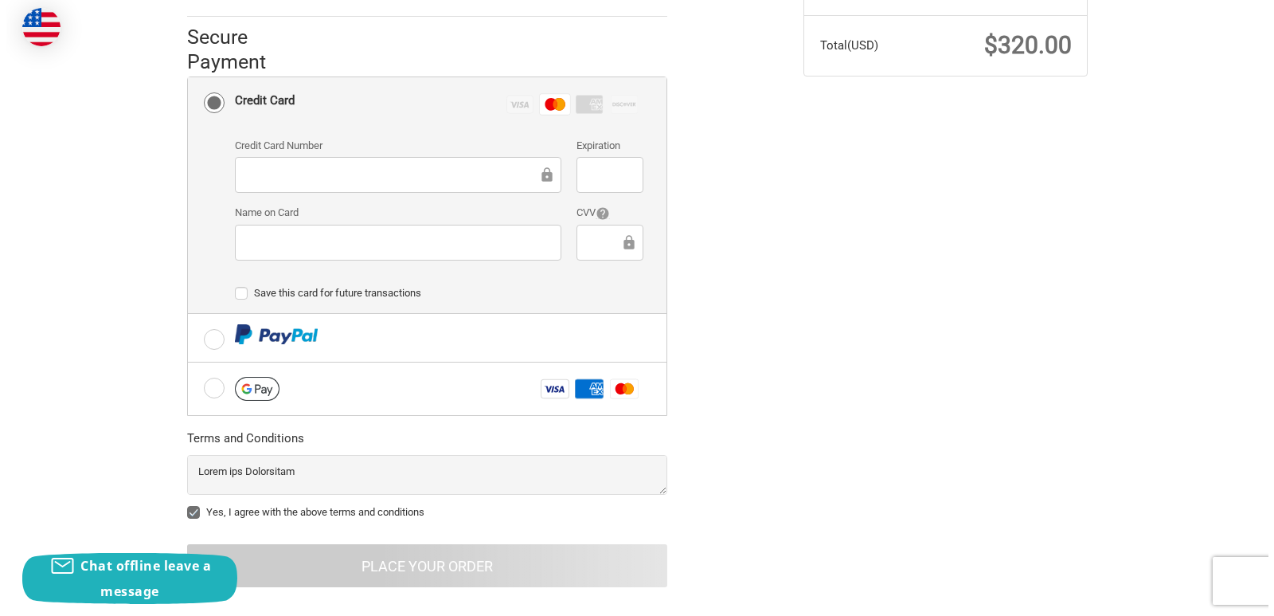
scroll to position [0, 0]
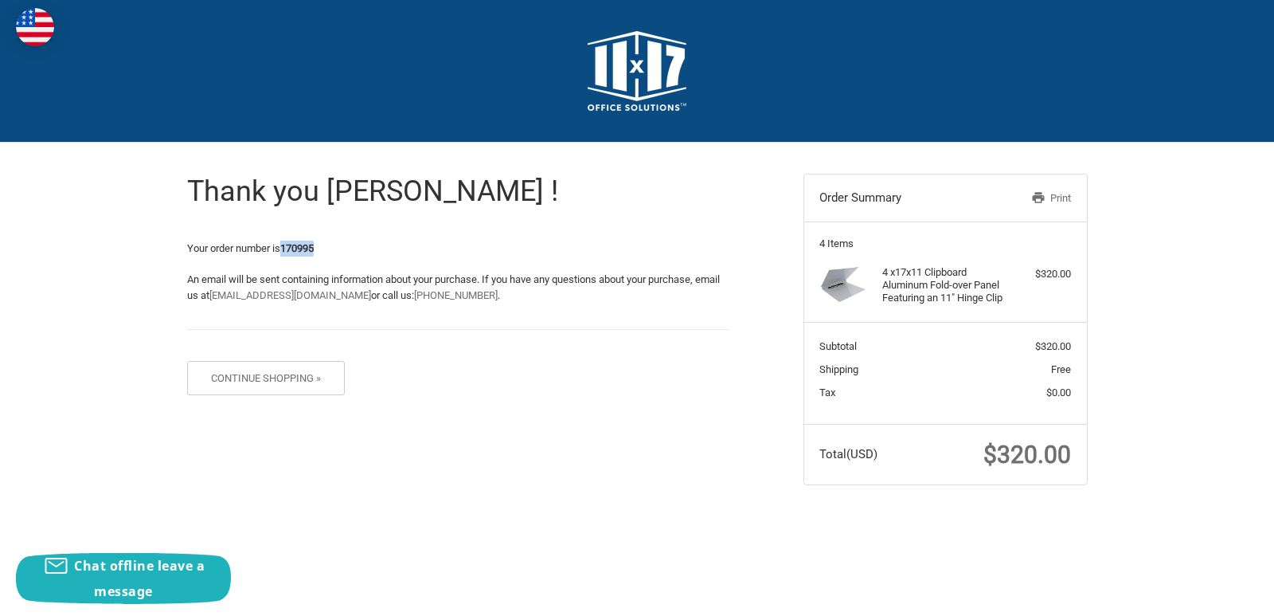
drag, startPoint x: 327, startPoint y: 245, endPoint x: 287, endPoint y: 252, distance: 41.3
click at [287, 252] on p "Your order number is 170995" at bounding box center [458, 249] width 542 height 16
copy strong "170995"
drag, startPoint x: 1003, startPoint y: 472, endPoint x: 1103, endPoint y: 477, distance: 100.5
click at [1103, 477] on div "Thank you [PERSON_NAME] ! Your order number is 170995 An email will be sent con…" at bounding box center [637, 330] width 956 height 374
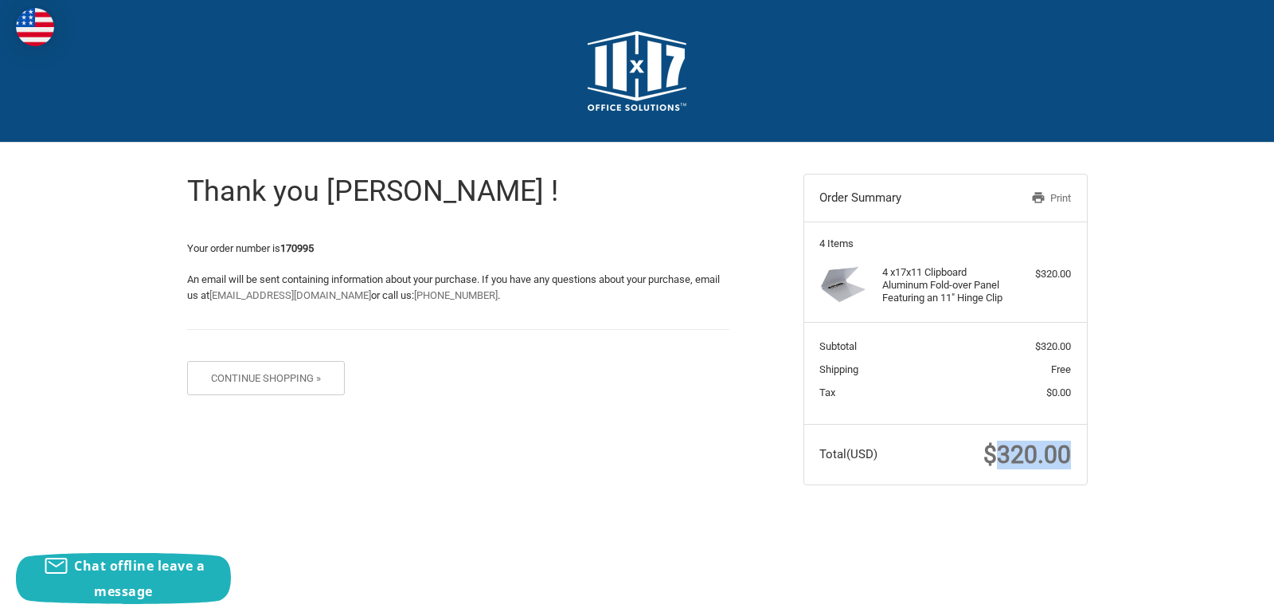
copy span "320.00"
